Goal: Task Accomplishment & Management: Manage account settings

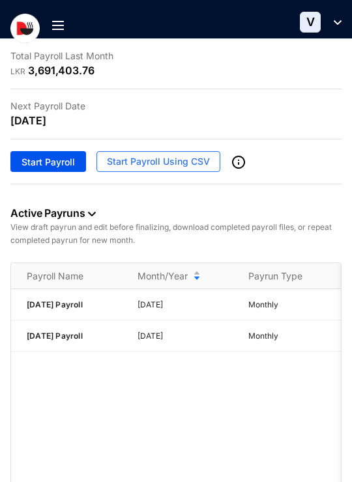
click at [58, 24] on img at bounding box center [58, 25] width 12 height 9
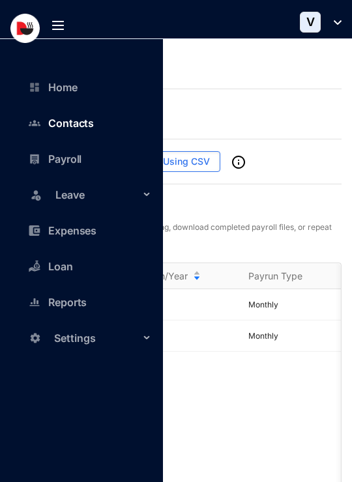
click at [65, 122] on link "Contacts" at bounding box center [64, 123] width 59 height 13
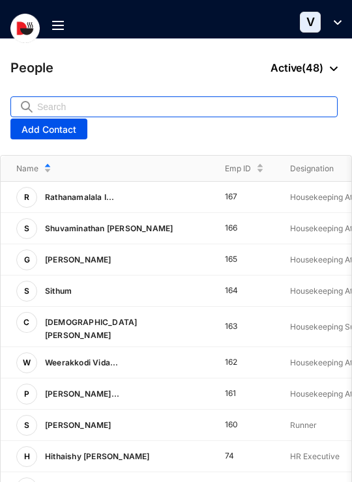
click at [130, 108] on input "text" at bounding box center [183, 107] width 292 height 20
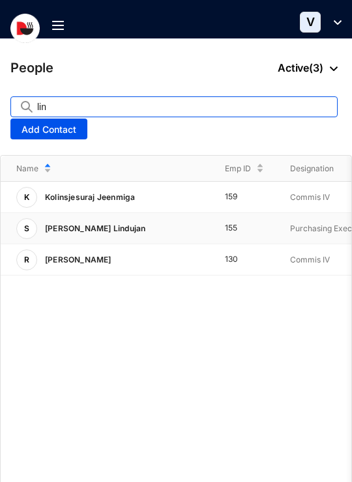
type input "lin"
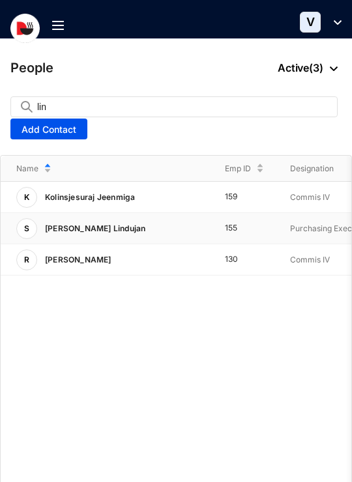
click at [138, 232] on p "[PERSON_NAME] Lindujan" at bounding box center [93, 228] width 113 height 21
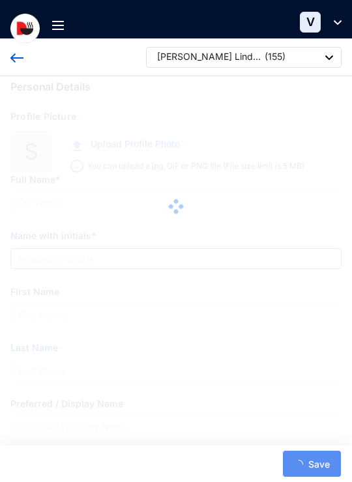
type input "[PERSON_NAME] Lindujan"
type input "S.Lindujan"
type input "Lindujan"
type input "200221503272"
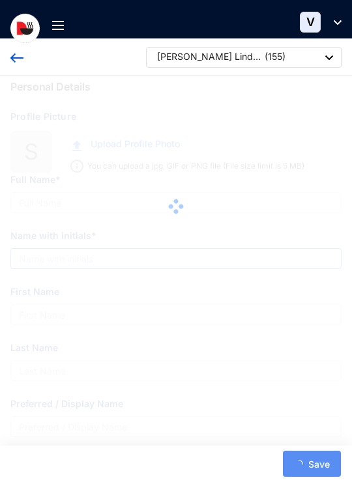
type input "767221592"
type input "No.147/82, Office Juncation [GEOGRAPHIC_DATA]."
type input "[DATE]"
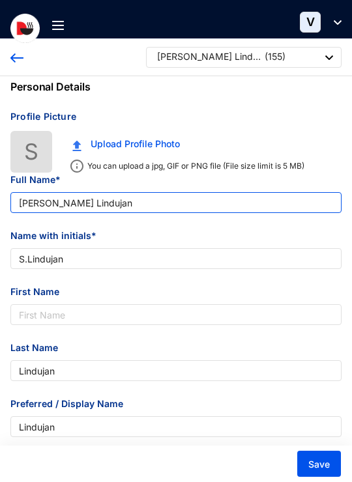
drag, startPoint x: 168, startPoint y: 209, endPoint x: 0, endPoint y: 204, distance: 168.2
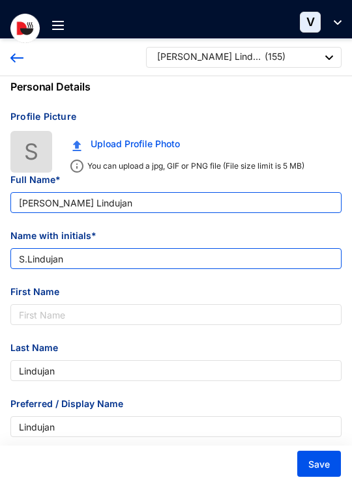
scroll to position [151, 0]
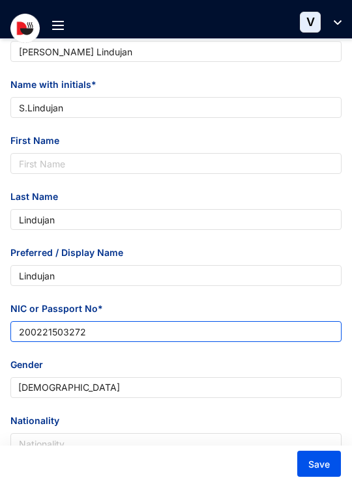
drag, startPoint x: 104, startPoint y: 334, endPoint x: -10, endPoint y: 338, distance: 114.1
click at [0, 331] on html "Contacts Home Contacts Payroll Leave Expenses Loan Reports Settings Contacts V …" at bounding box center [176, 90] width 352 height 482
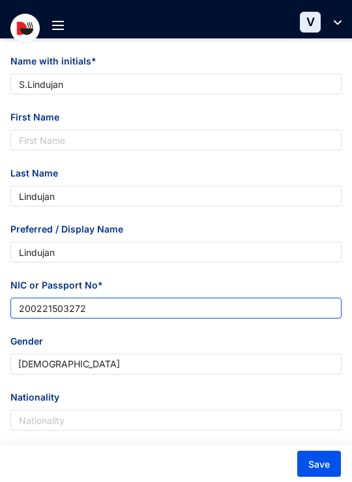
scroll to position [0, 0]
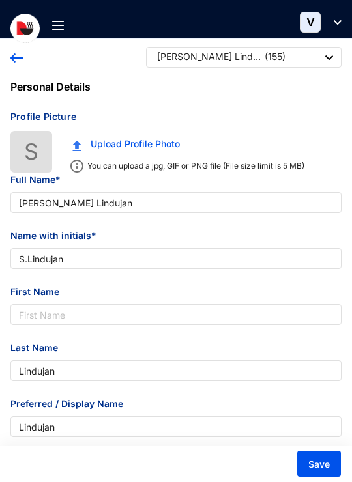
click at [18, 61] on img at bounding box center [16, 57] width 13 height 9
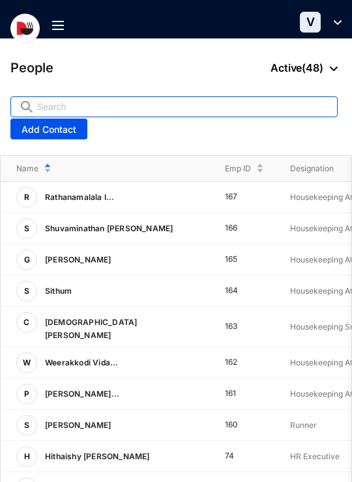
click at [153, 108] on input "text" at bounding box center [183, 107] width 292 height 20
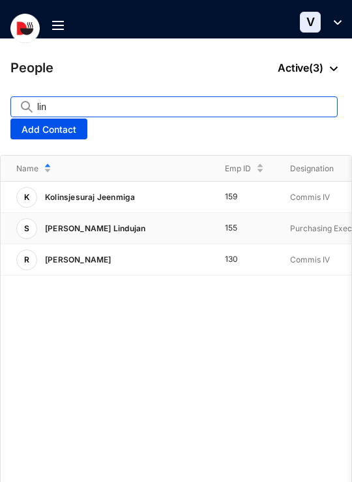
type input "lin"
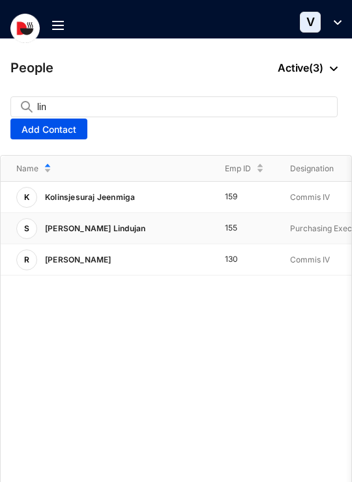
click at [151, 220] on div "S [PERSON_NAME] Lindujan" at bounding box center [112, 228] width 193 height 21
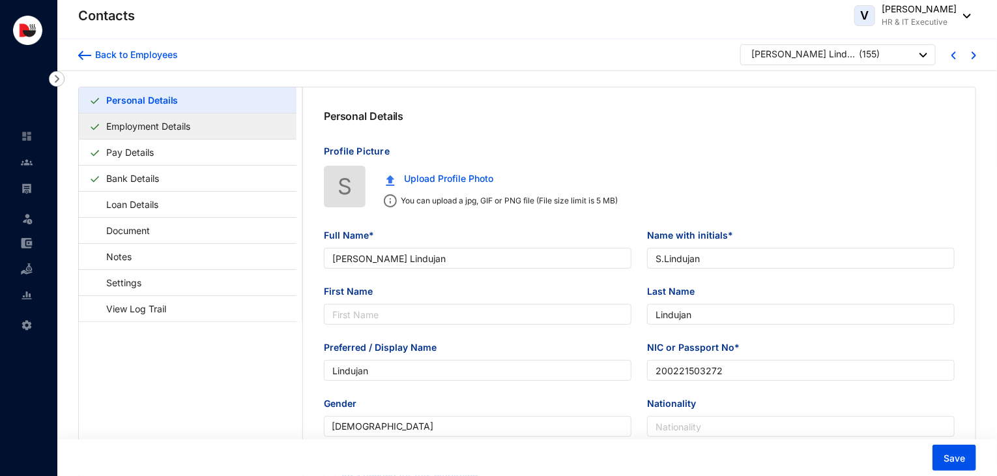
click at [196, 134] on link "Employment Details" at bounding box center [148, 126] width 95 height 27
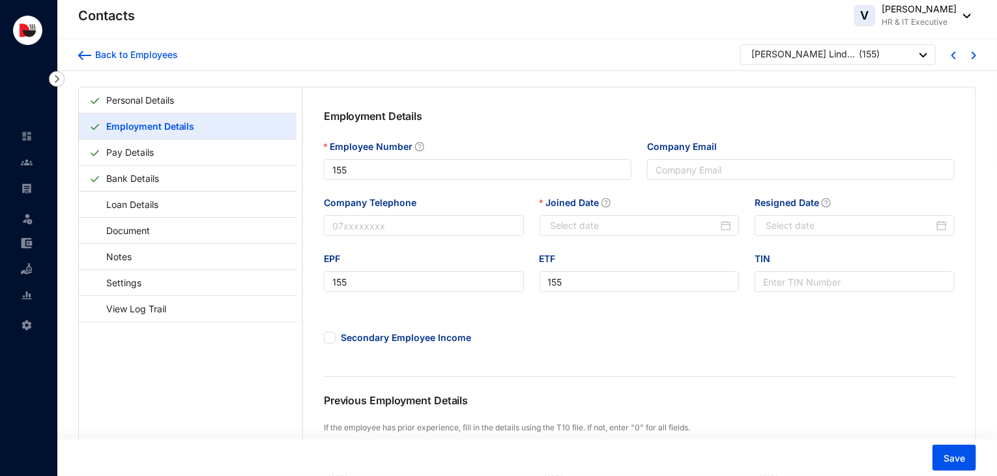
type input "[DATE]"
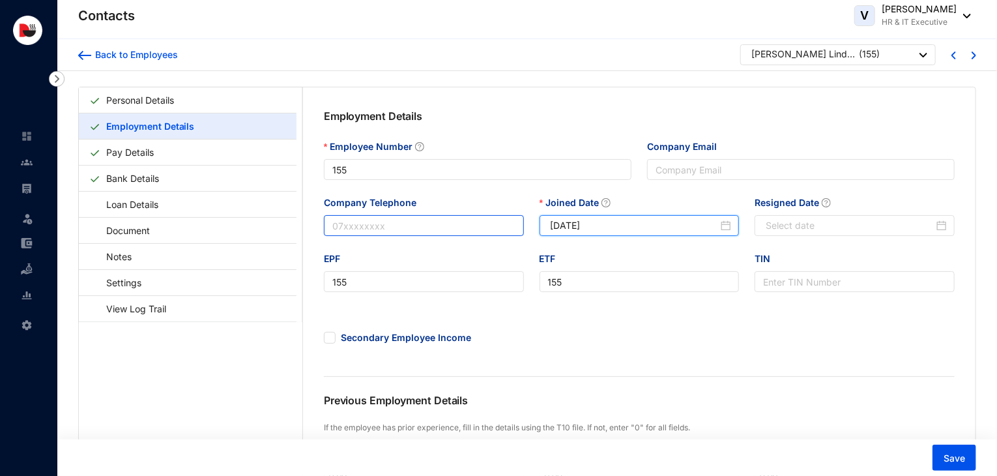
drag, startPoint x: 620, startPoint y: 230, endPoint x: 489, endPoint y: 235, distance: 131.1
click at [355, 235] on div "Company Telephone Joined Date [DATE] Resigned Date" at bounding box center [639, 224] width 647 height 56
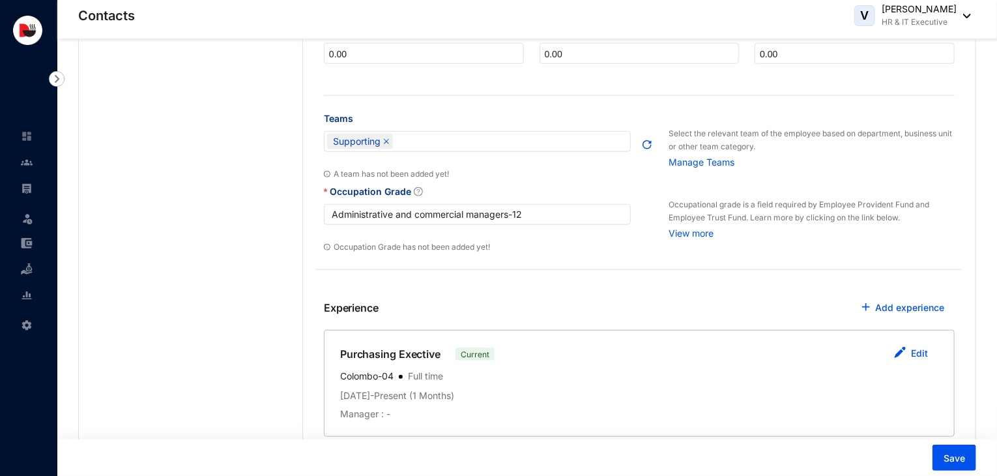
scroll to position [443, 0]
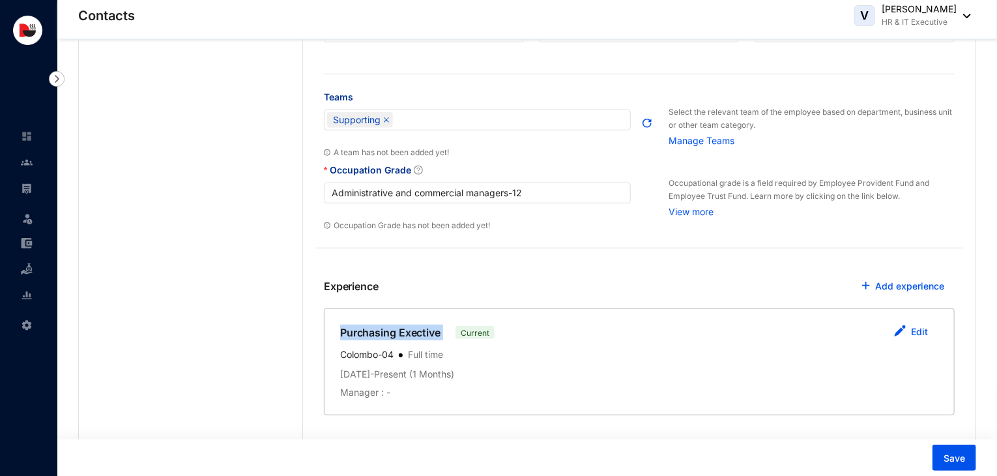
drag, startPoint x: 441, startPoint y: 336, endPoint x: 340, endPoint y: 337, distance: 101.0
click at [340, 337] on div "Purchasing Exective Current" at bounding box center [420, 333] width 160 height 16
copy p "Purchasing Exective"
